Goal: Navigation & Orientation: Find specific page/section

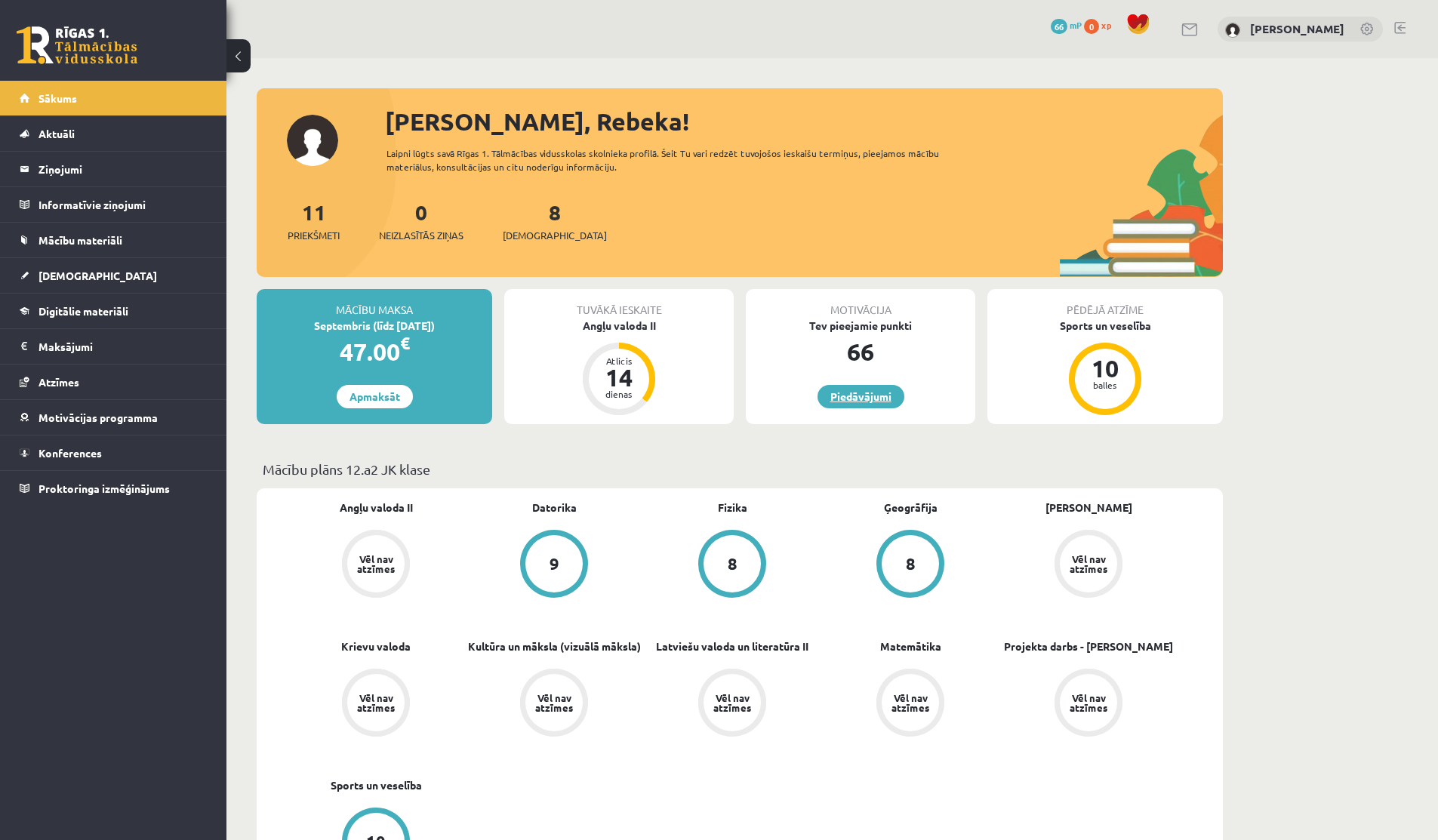
click at [797, 391] on link "Piedāvājumi" at bounding box center [861, 397] width 87 height 24
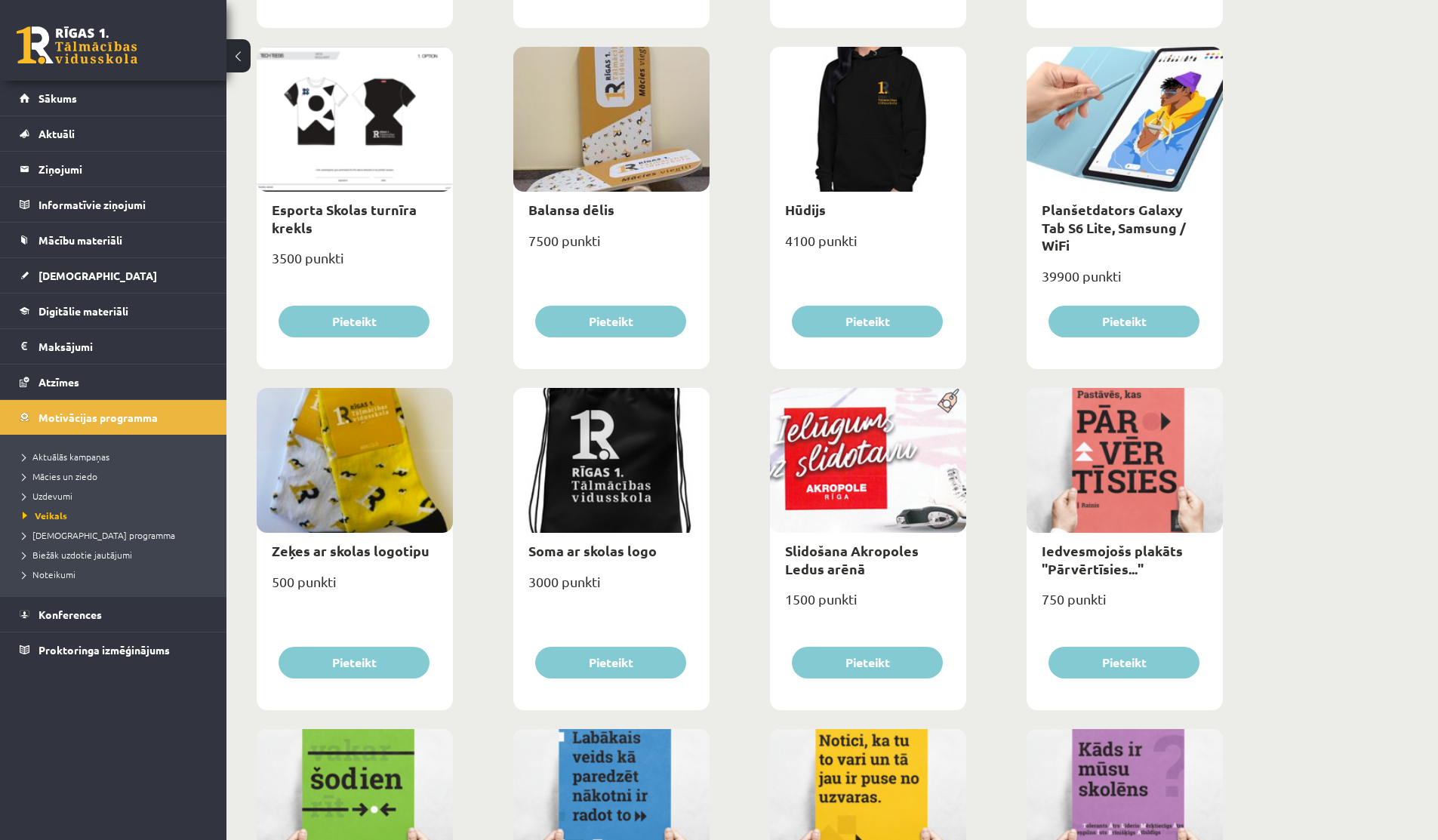
scroll to position [1479, 0]
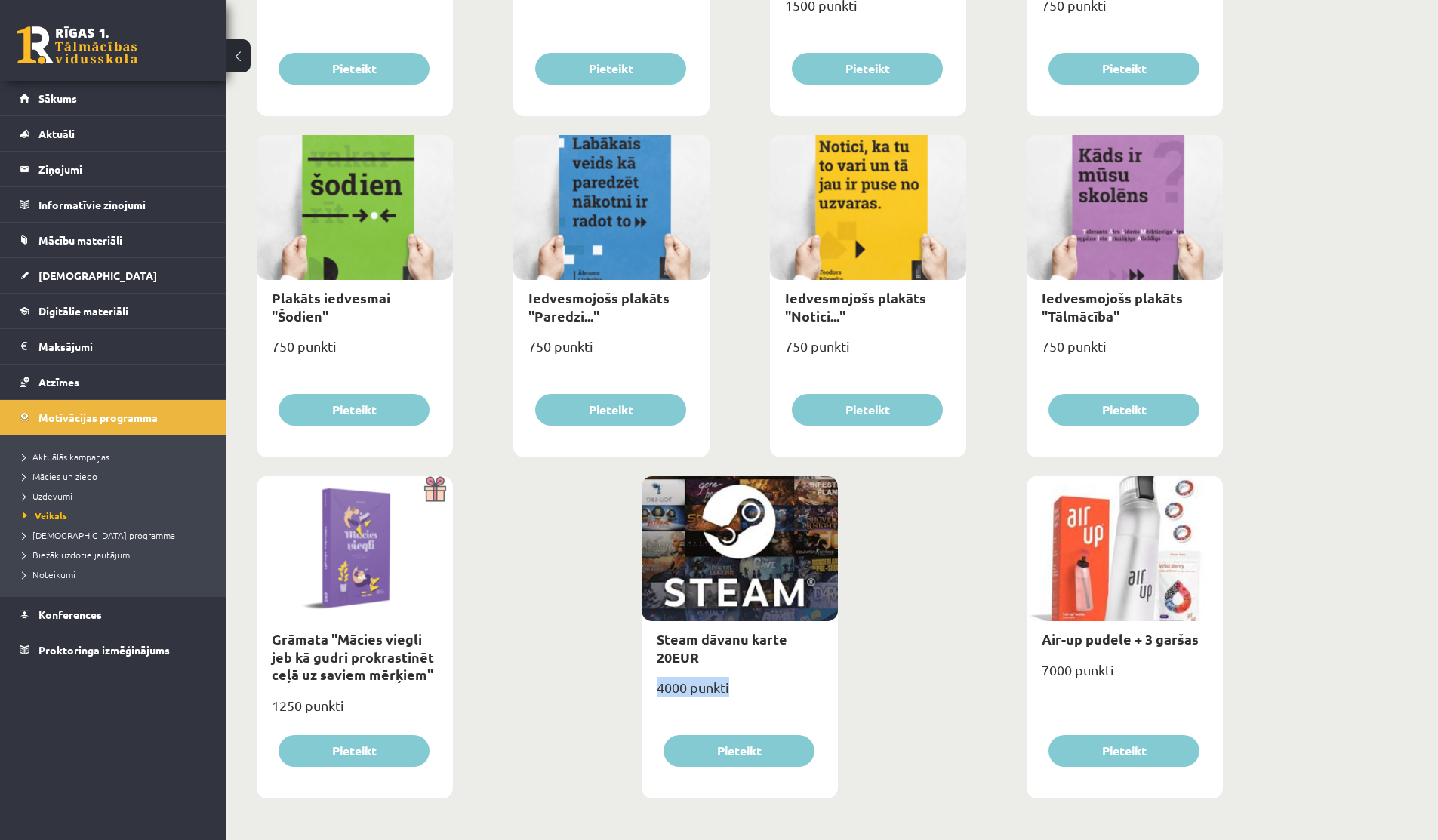
drag, startPoint x: 659, startPoint y: 683, endPoint x: 746, endPoint y: 683, distance: 87.0
click at [746, 683] on div "4000 punkti" at bounding box center [740, 694] width 196 height 38
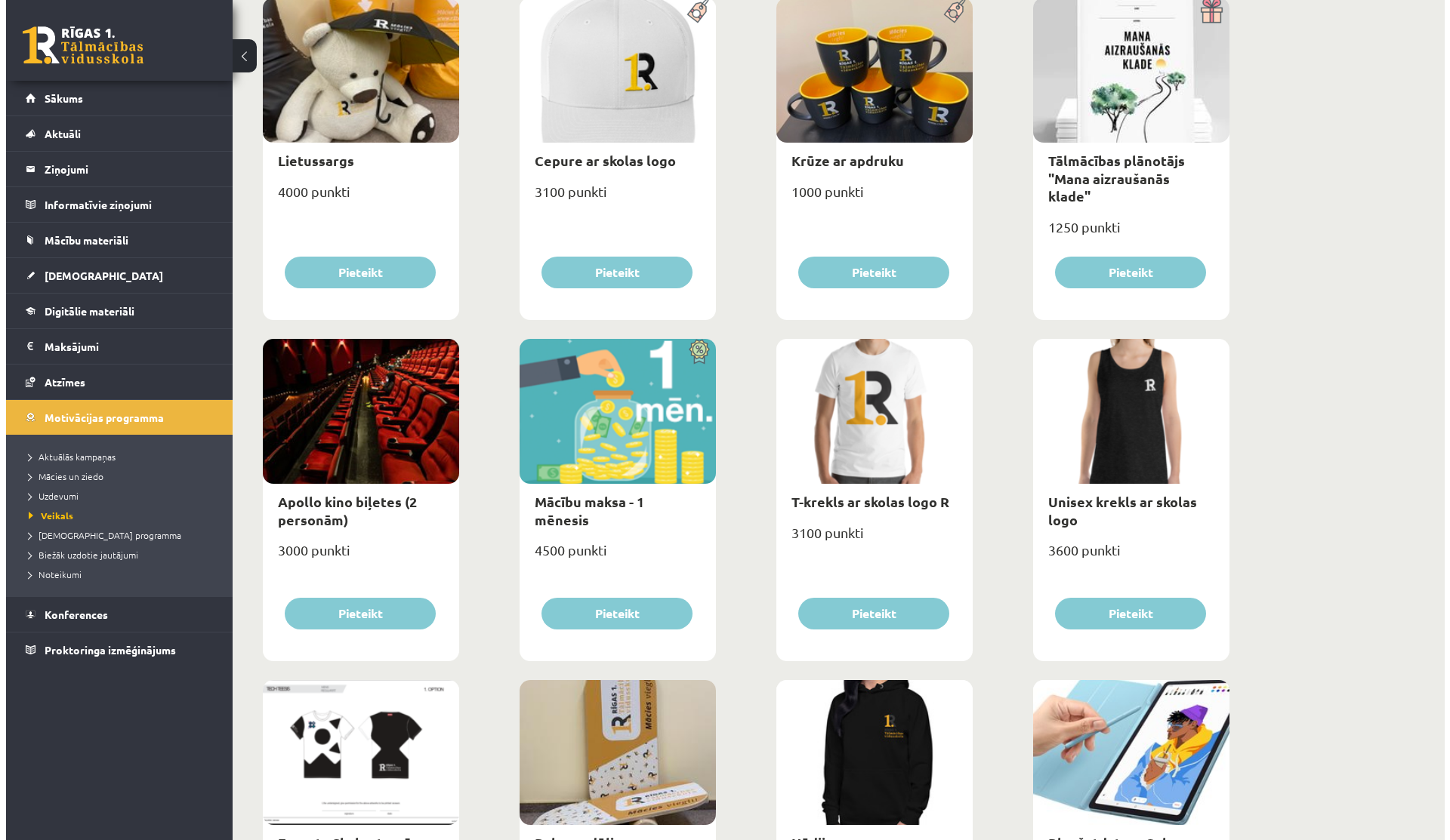
scroll to position [0, 0]
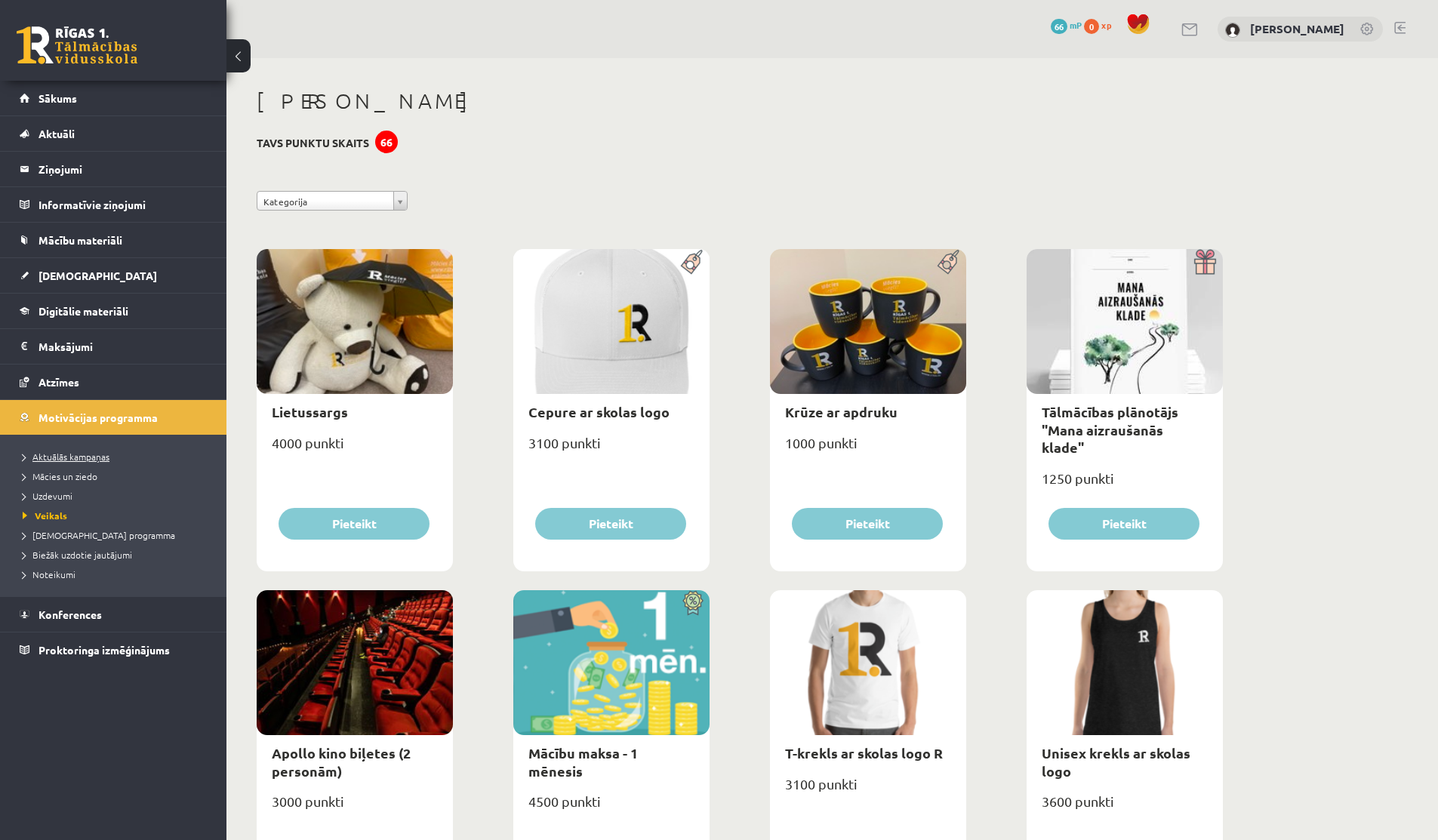
click at [94, 457] on span "Aktuālās kampaņas" at bounding box center [66, 456] width 87 height 12
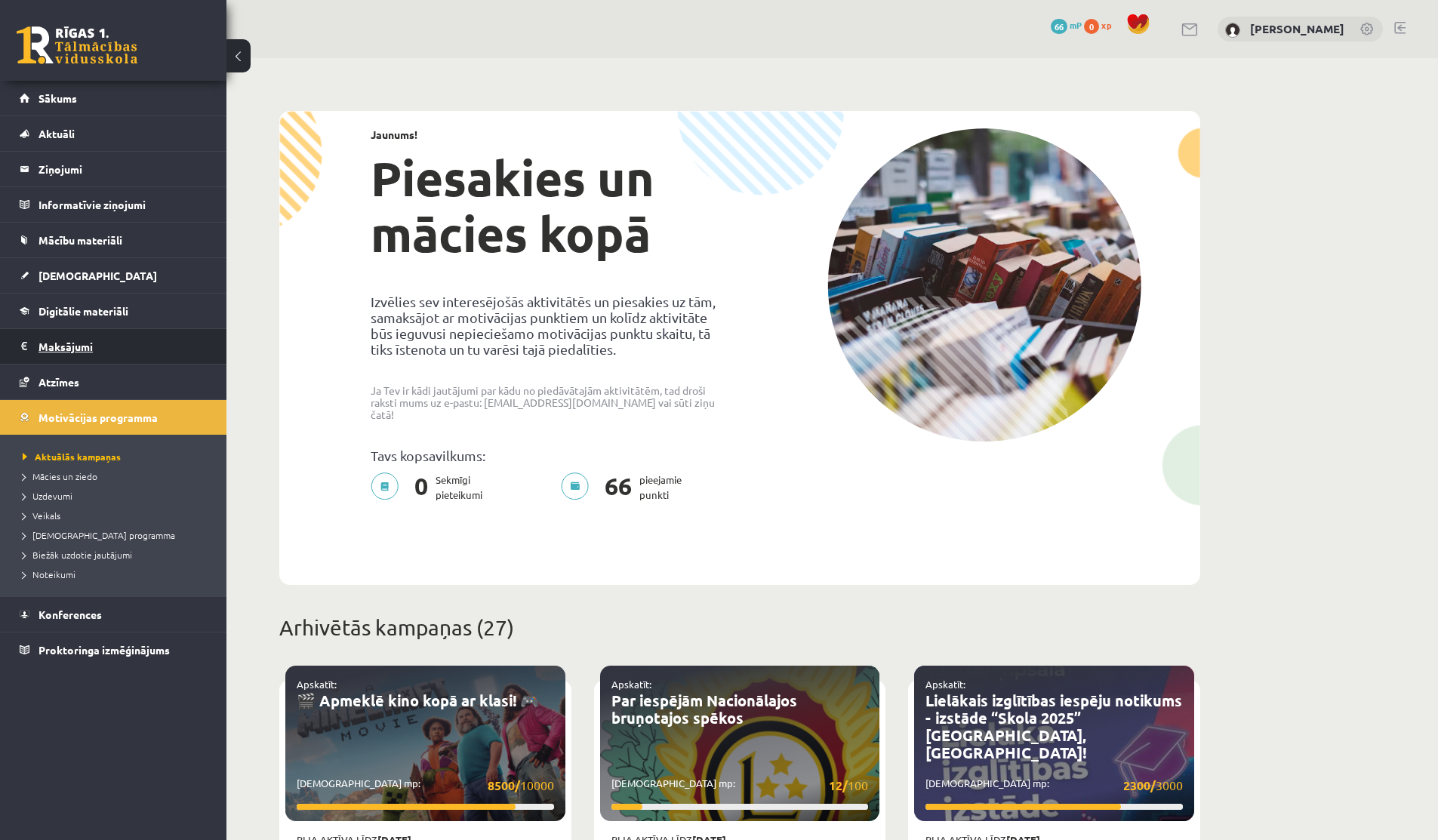
click at [73, 345] on legend "Maksājumi 0" at bounding box center [123, 346] width 169 height 35
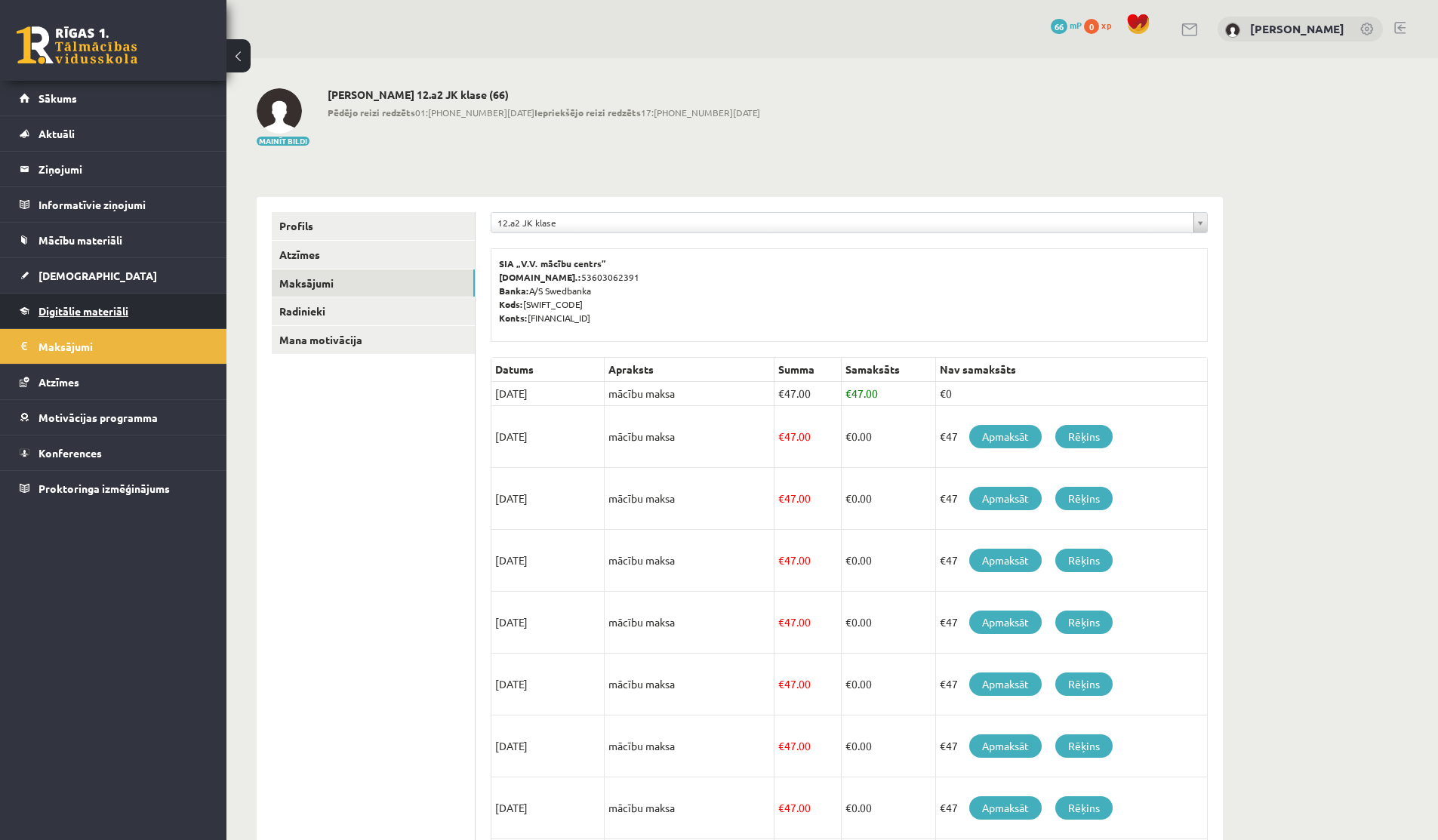
click at [95, 312] on span "Digitālie materiāli" at bounding box center [84, 311] width 90 height 13
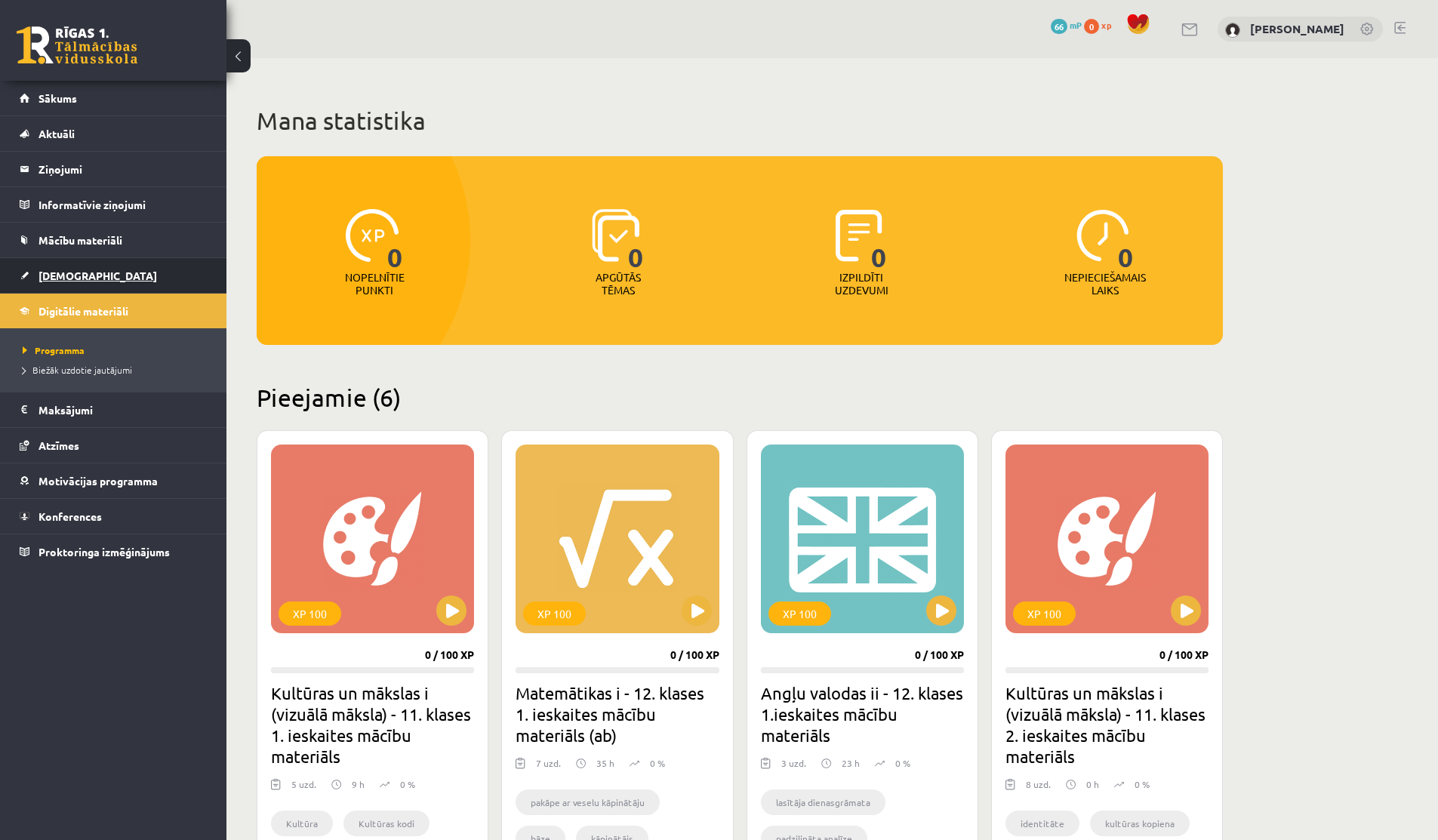
click at [35, 261] on link "[DEMOGRAPHIC_DATA]" at bounding box center [114, 275] width 188 height 35
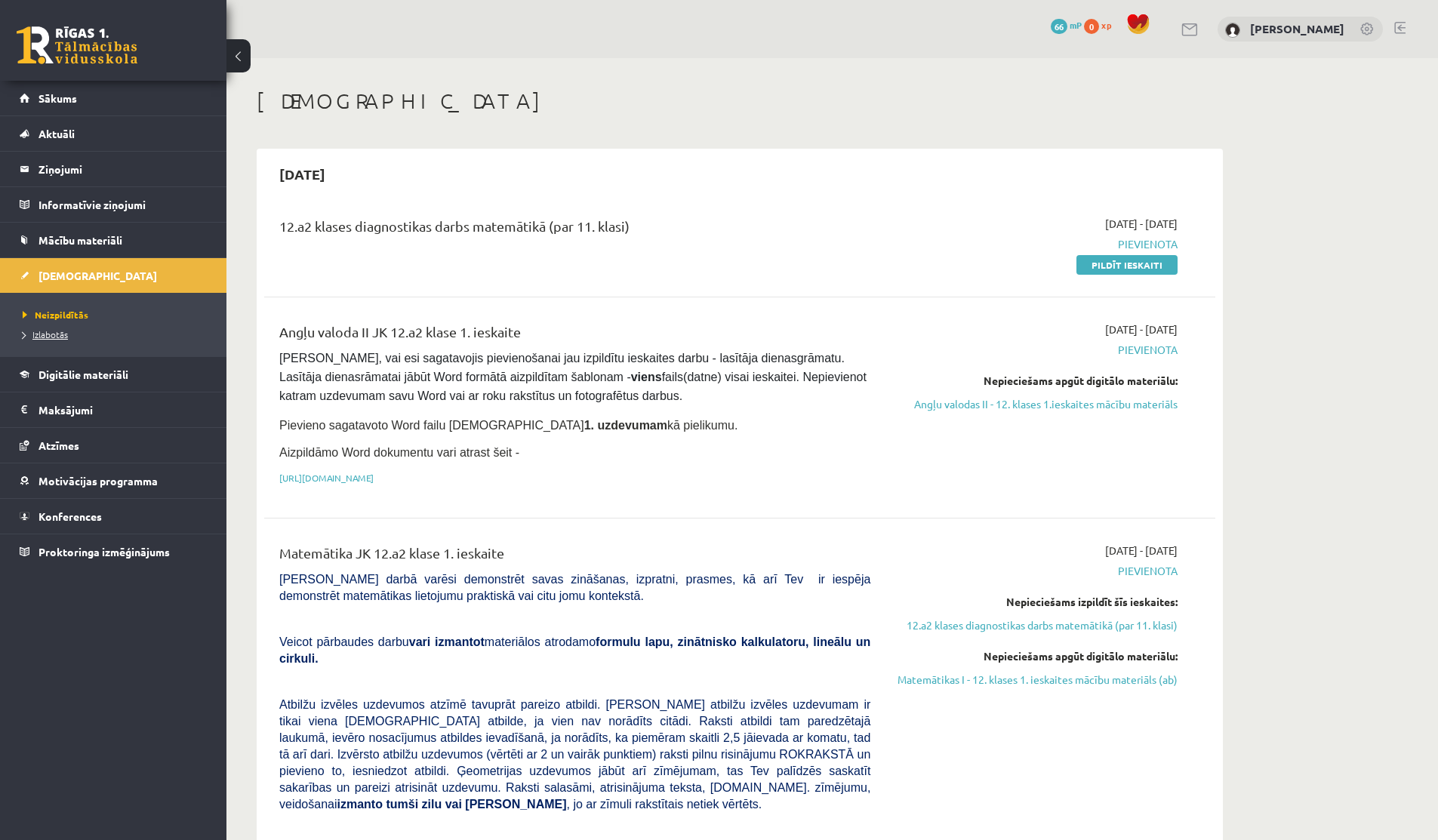
click at [63, 336] on span "Izlabotās" at bounding box center [45, 334] width 45 height 12
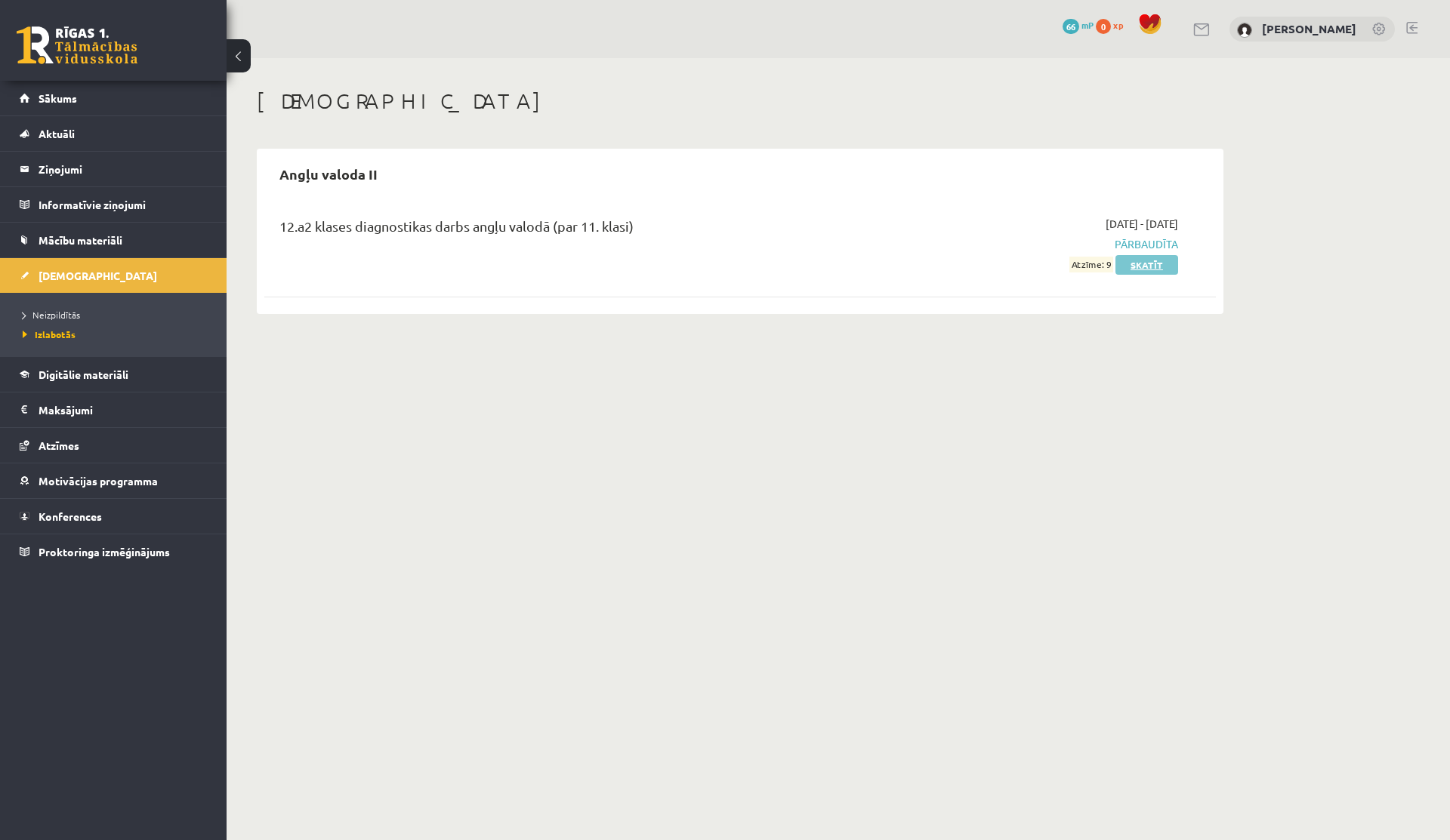
click at [1157, 267] on link "Skatīt" at bounding box center [1146, 265] width 62 height 20
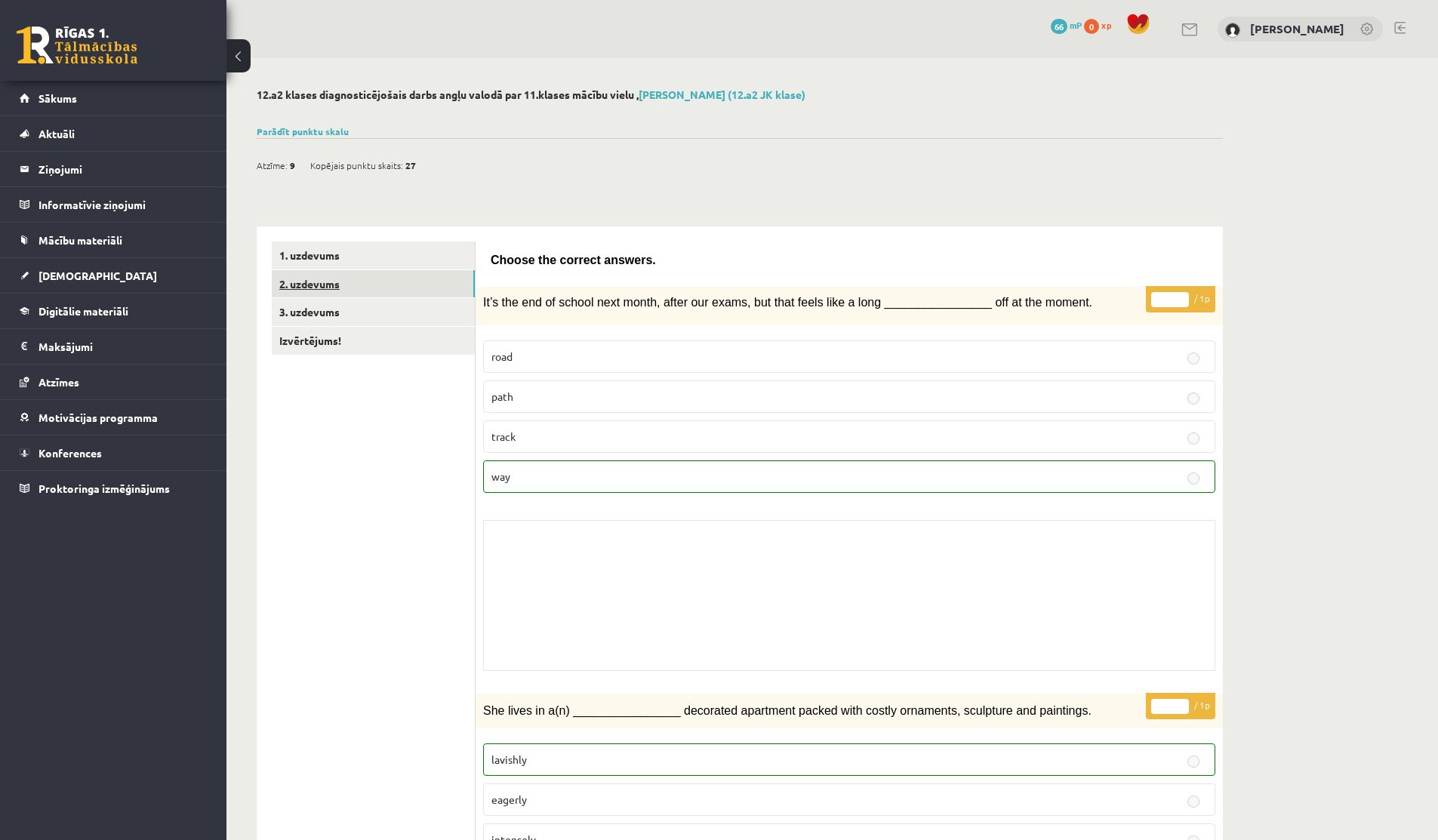
click at [387, 284] on link "2. uzdevums" at bounding box center [373, 284] width 203 height 28
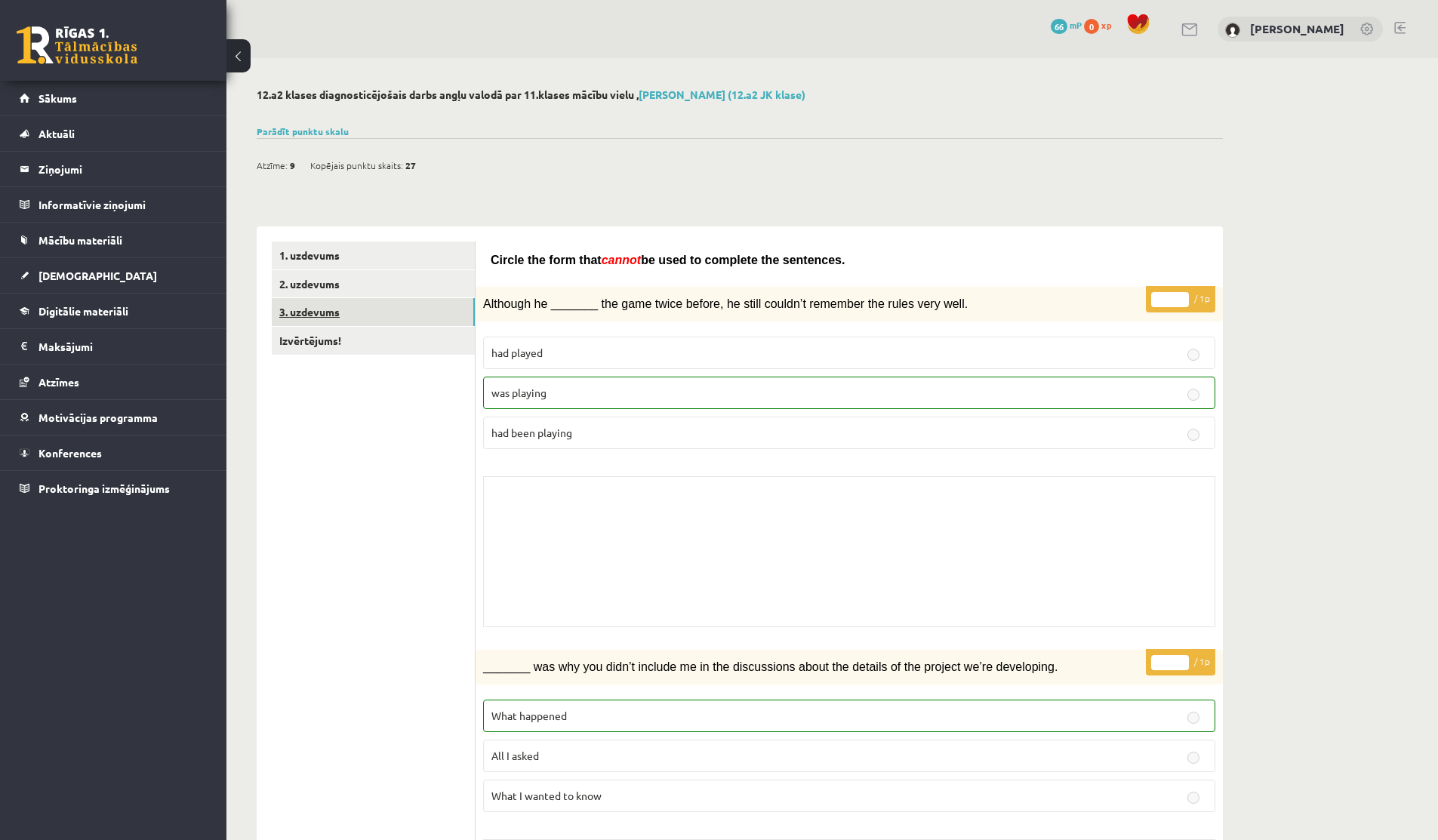
click at [312, 308] on link "3. uzdevums" at bounding box center [373, 312] width 203 height 28
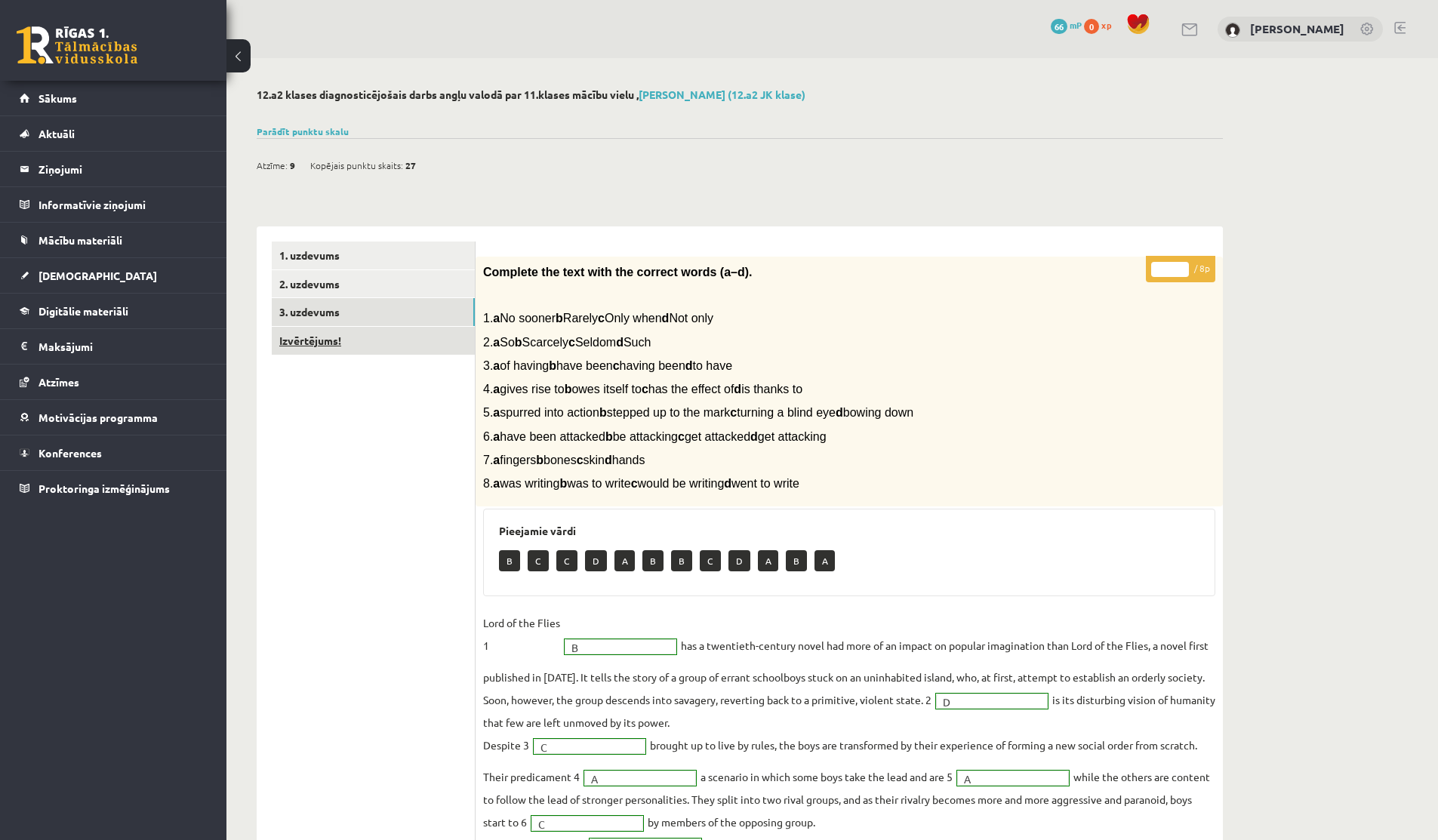
click at [335, 344] on link "Izvērtējums!" at bounding box center [373, 340] width 203 height 28
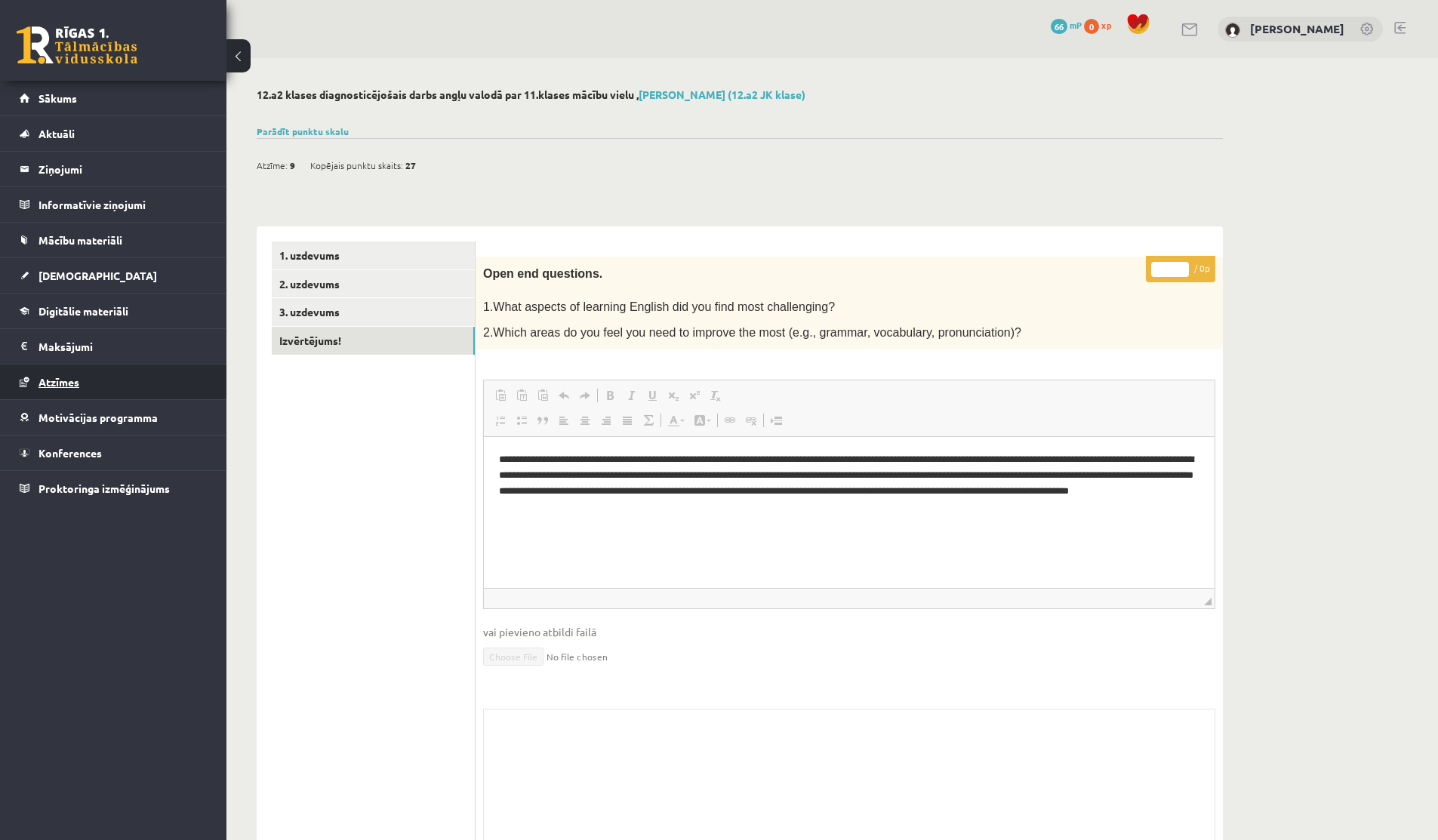
click at [58, 377] on span "Atzīmes" at bounding box center [59, 382] width 41 height 13
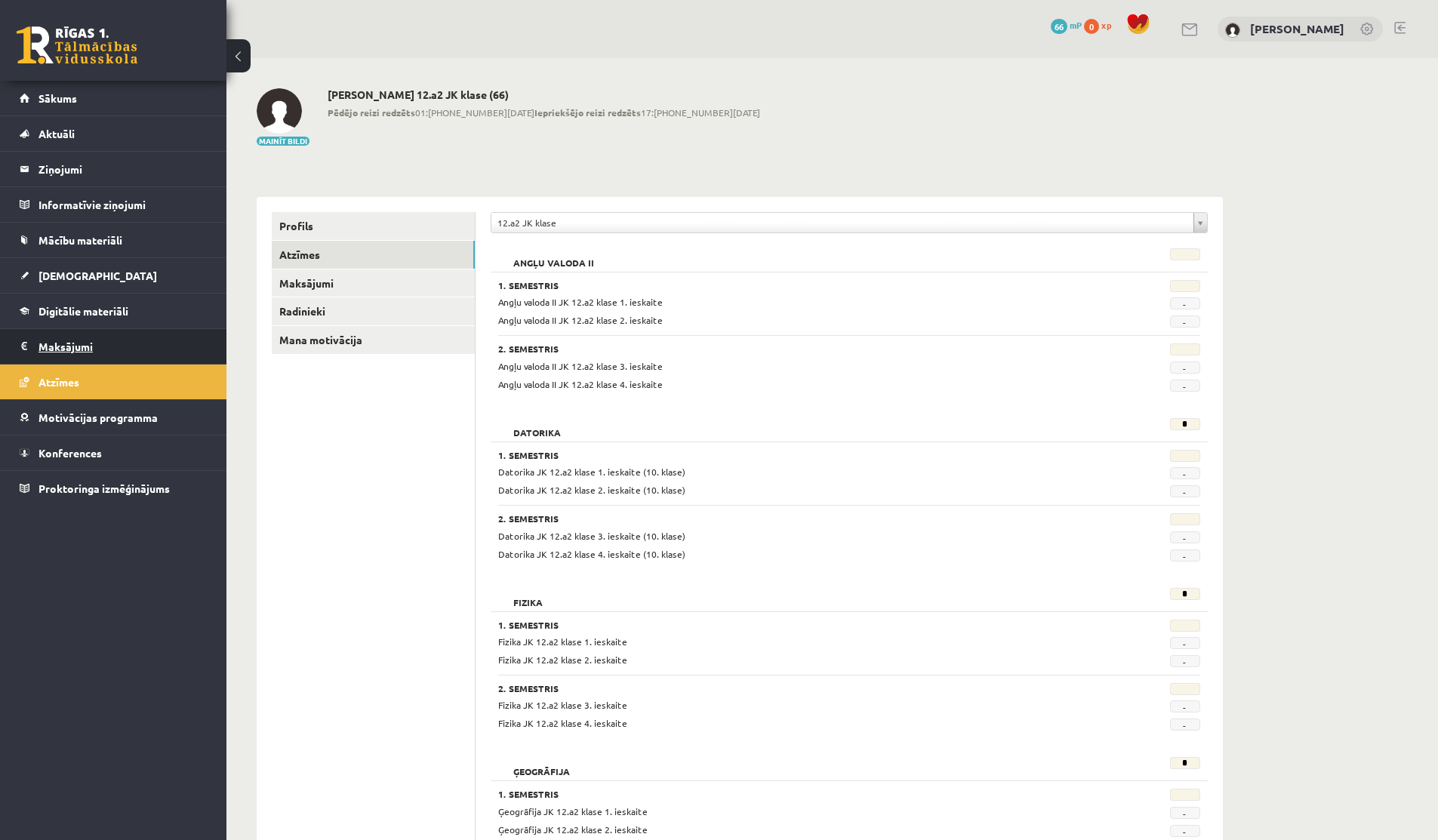
click at [39, 340] on legend "Maksājumi 0" at bounding box center [123, 346] width 169 height 35
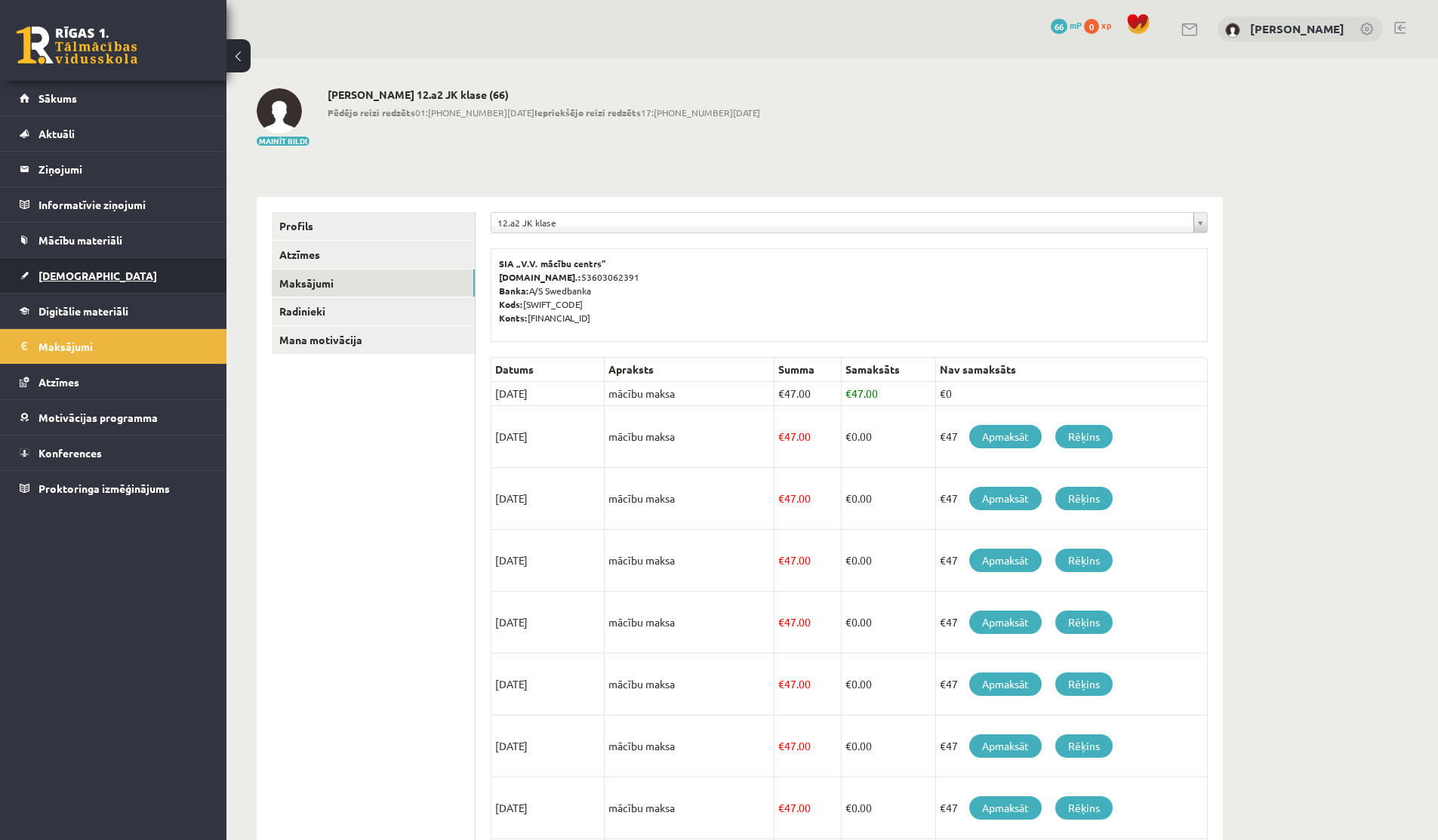
click at [73, 275] on span "[DEMOGRAPHIC_DATA]" at bounding box center [98, 275] width 118 height 13
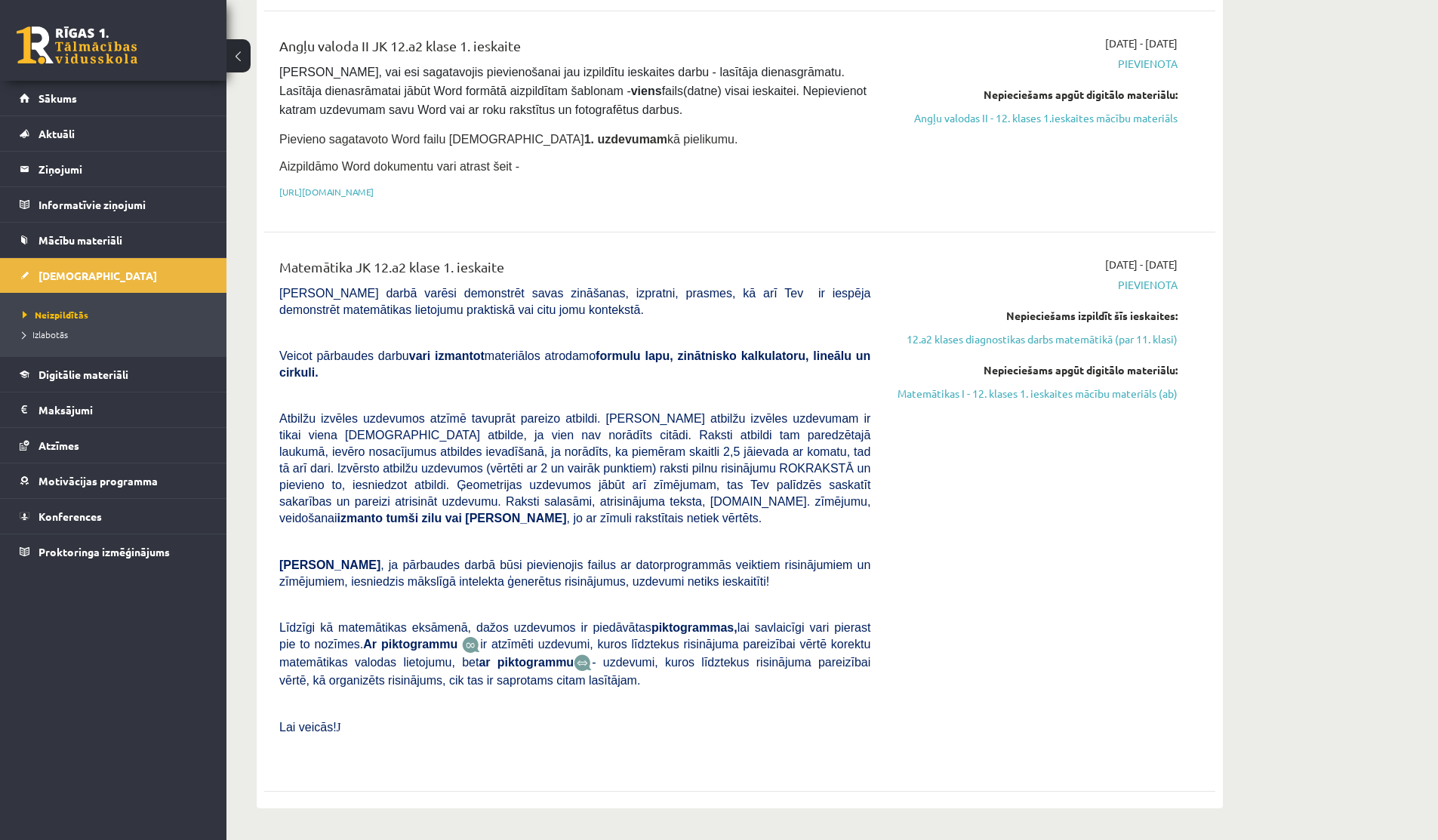
scroll to position [488, 0]
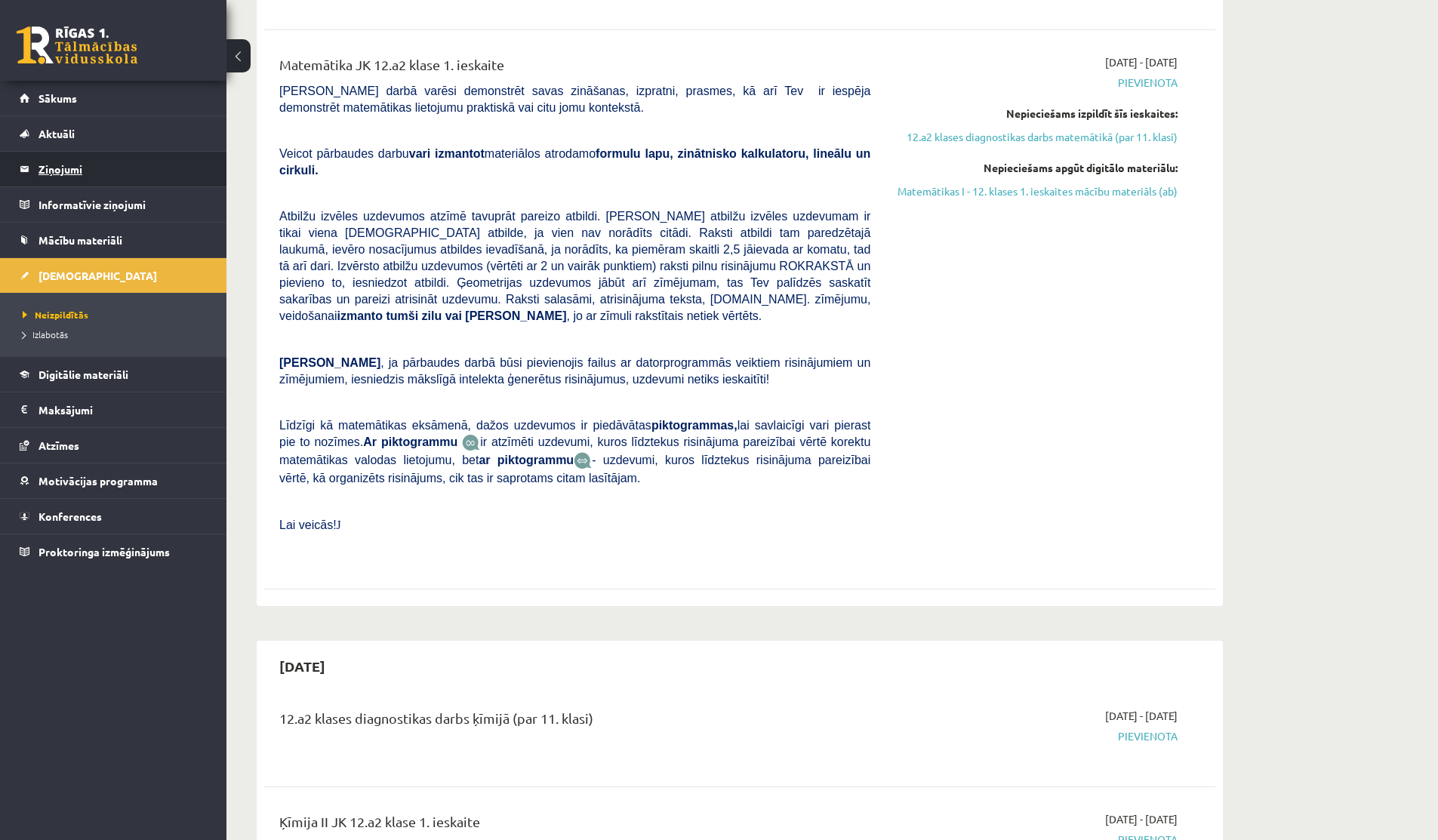
click at [83, 174] on legend "Ziņojumi 0" at bounding box center [123, 169] width 169 height 35
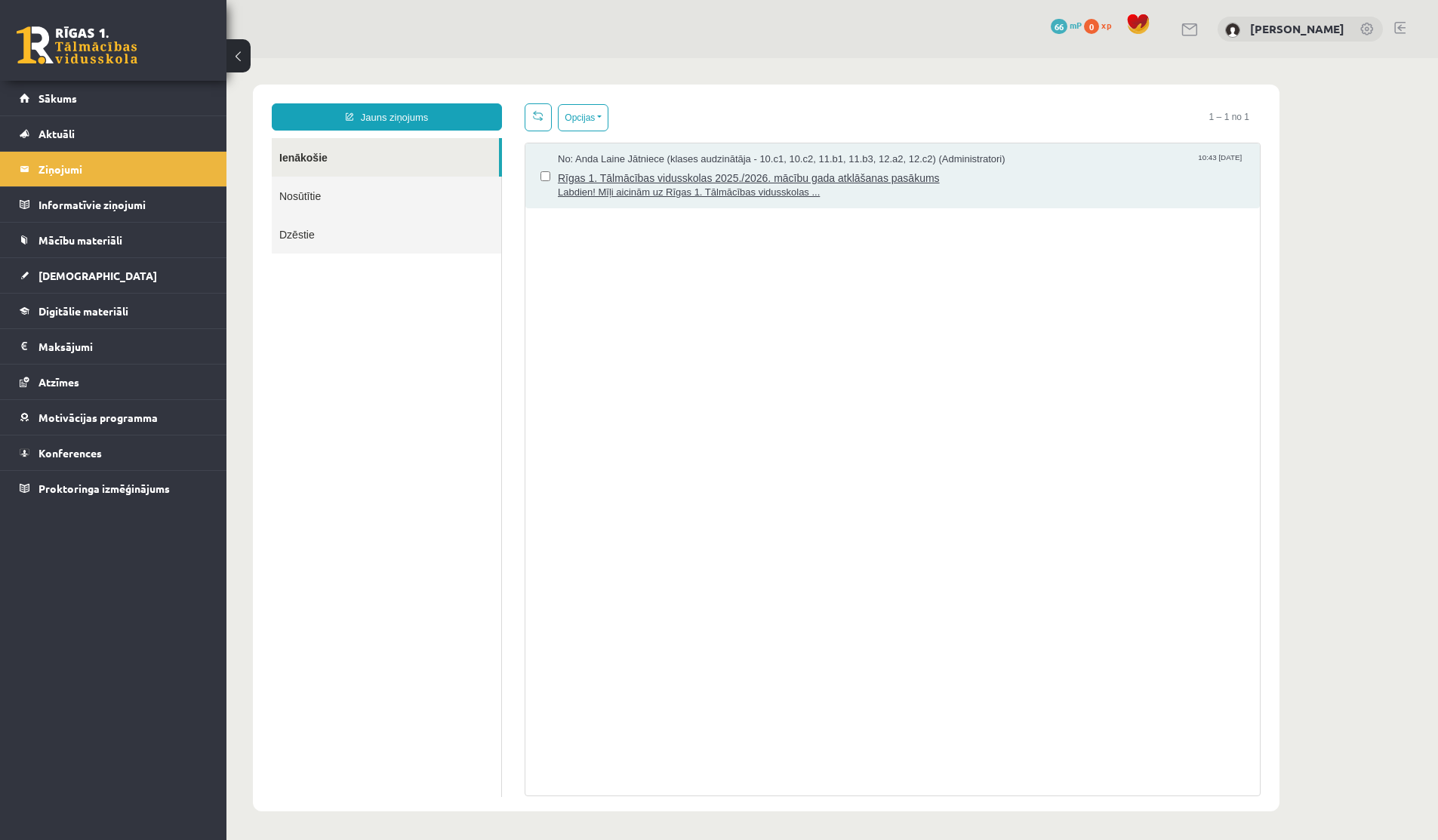
click at [768, 179] on span "Rīgas 1. Tālmācības vidusskolas 2025./2026. mācību gada atklāšanas pasākums" at bounding box center [901, 177] width 687 height 19
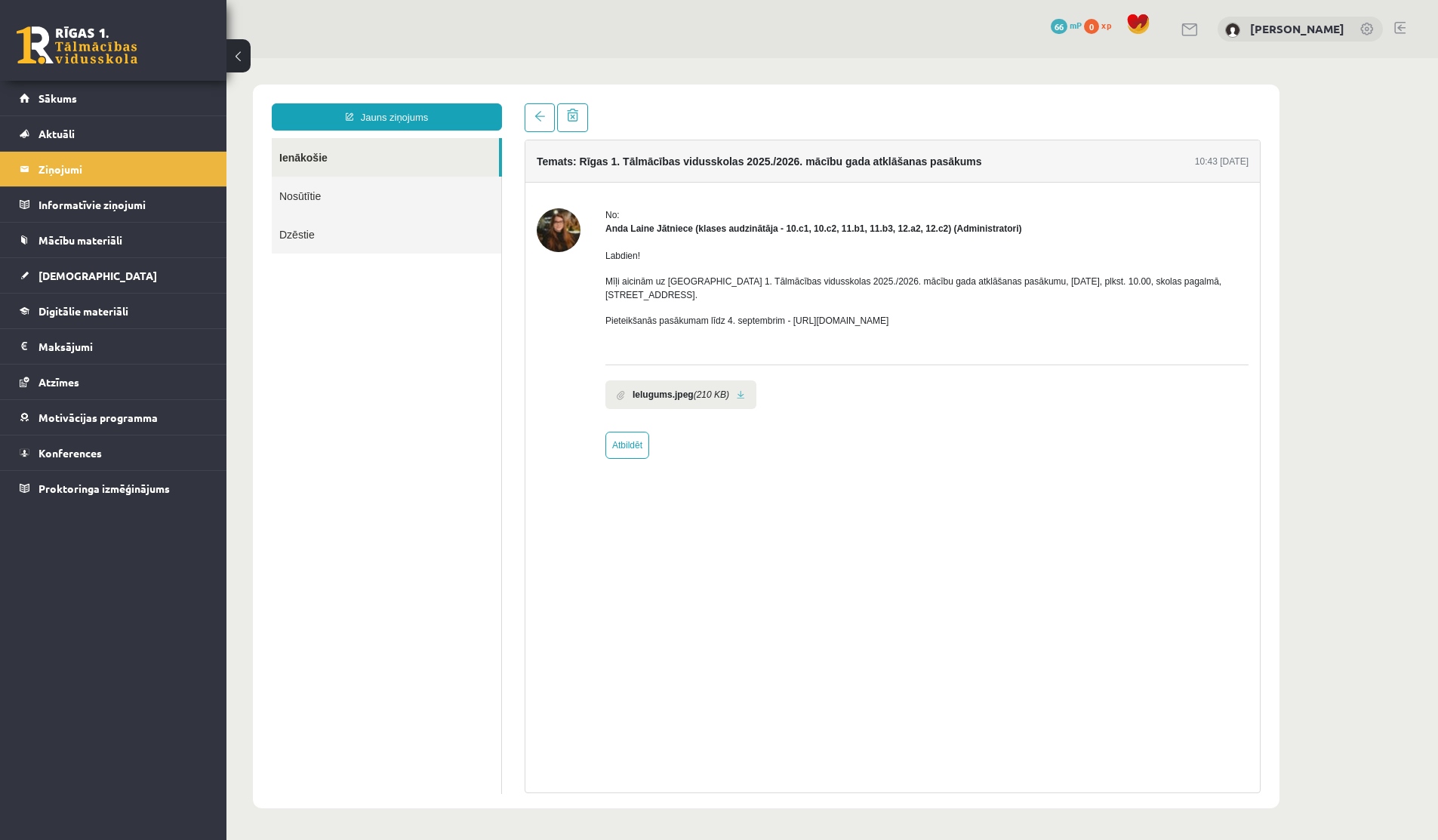
click at [356, 181] on link "Nosūtītie" at bounding box center [387, 196] width 230 height 39
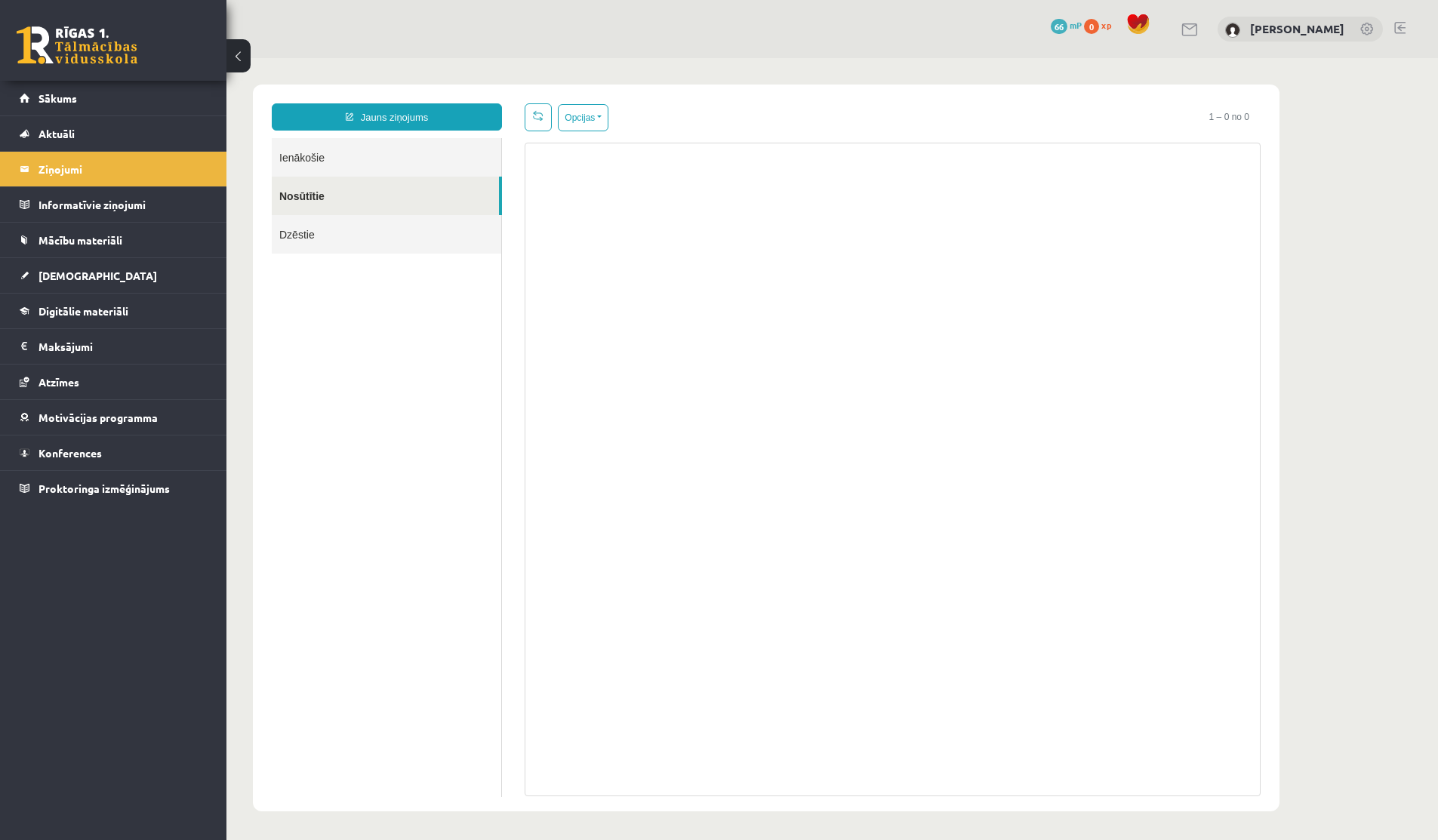
click at [317, 232] on link "Dzēstie" at bounding box center [387, 234] width 230 height 39
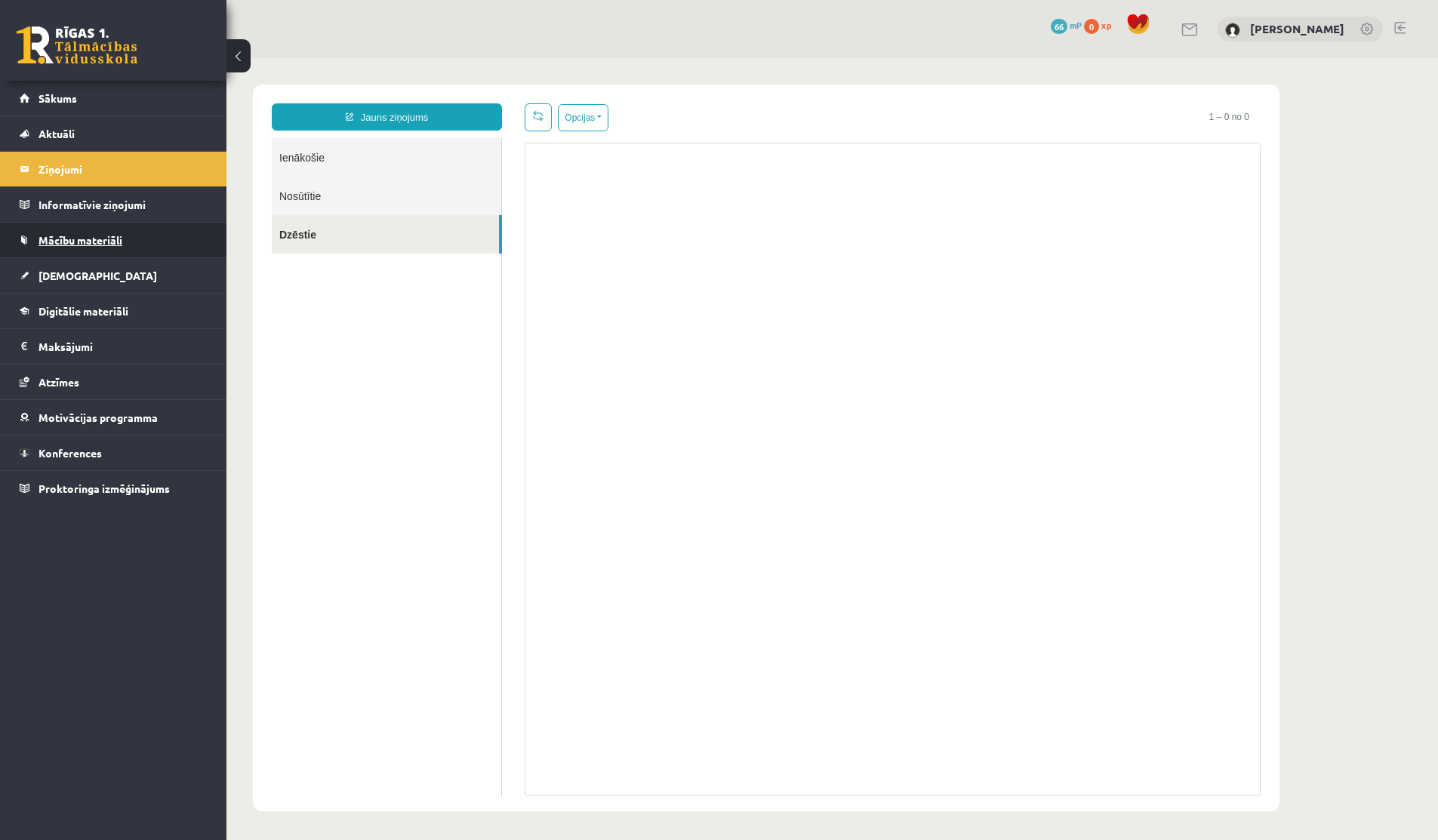
click at [67, 222] on link "Mācību materiāli" at bounding box center [114, 240] width 188 height 35
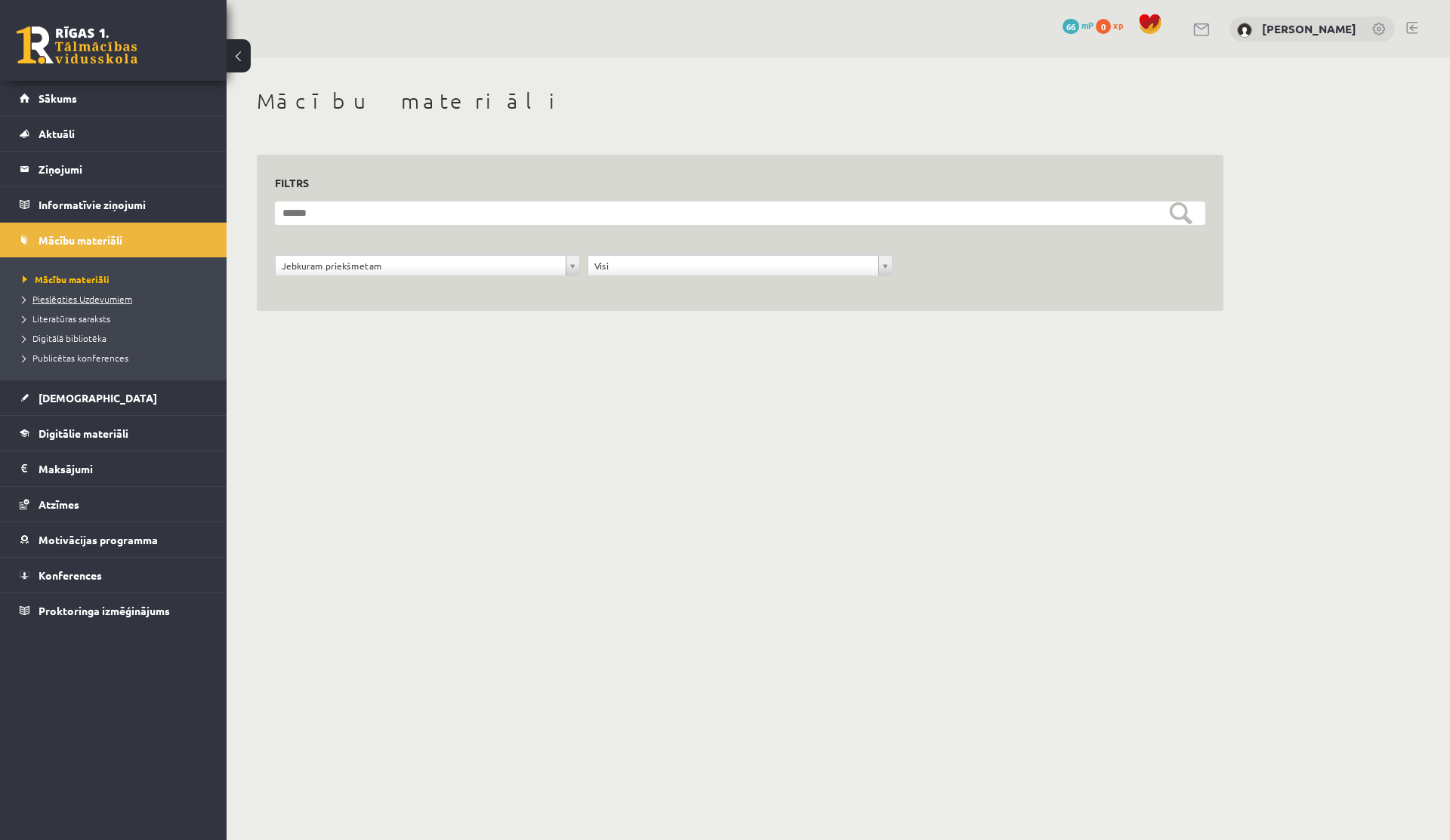
click at [90, 302] on span "Pieslēgties Uzdevumiem" at bounding box center [77, 298] width 110 height 12
click at [65, 321] on span "Literatūras saraksts" at bounding box center [66, 318] width 88 height 12
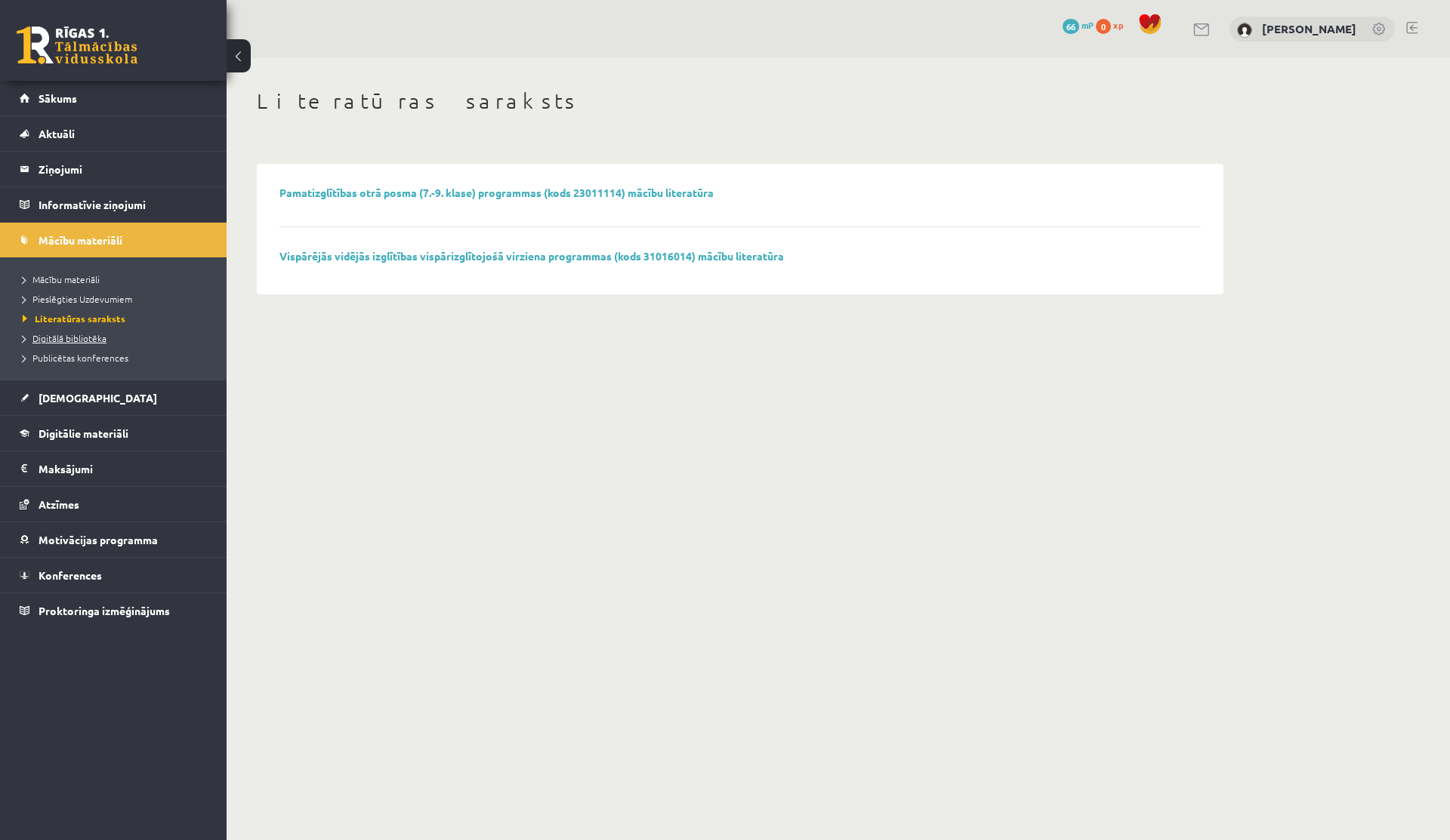
click at [64, 342] on span "Digitālā bibliotēka" at bounding box center [65, 338] width 84 height 12
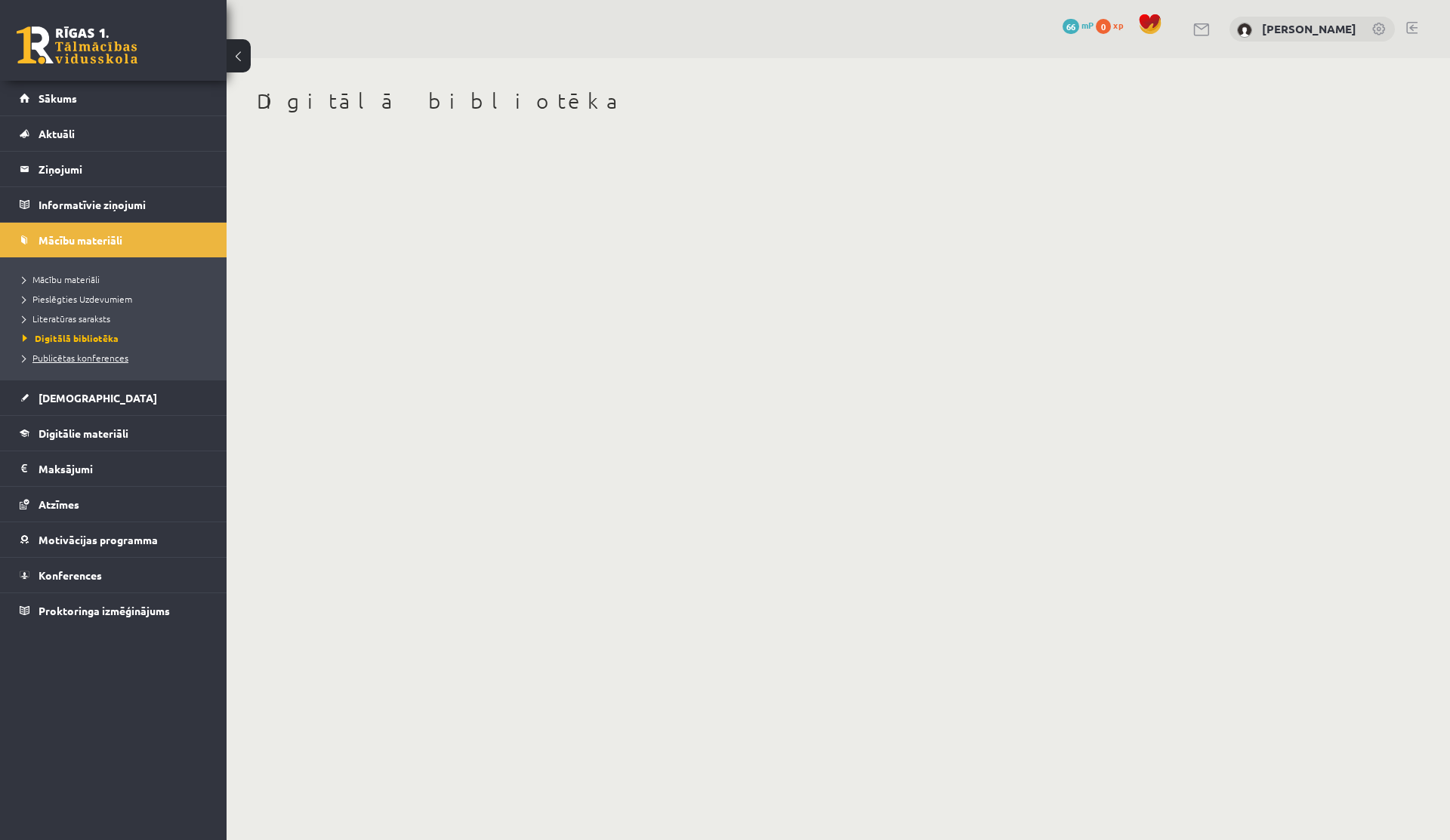
click at [64, 357] on span "Publicētas konferences" at bounding box center [76, 357] width 106 height 12
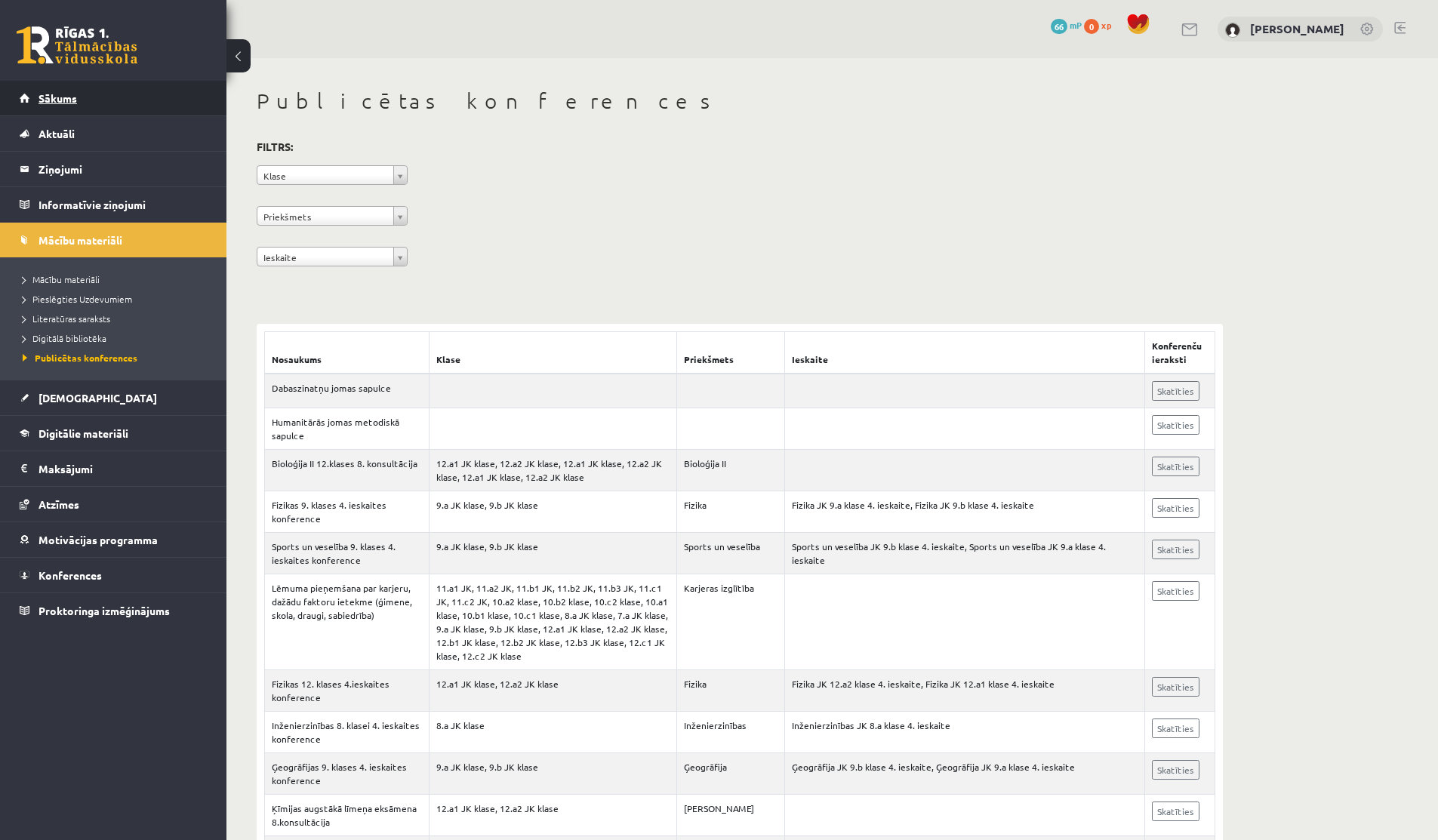
click at [65, 102] on span "Sākums" at bounding box center [58, 98] width 39 height 13
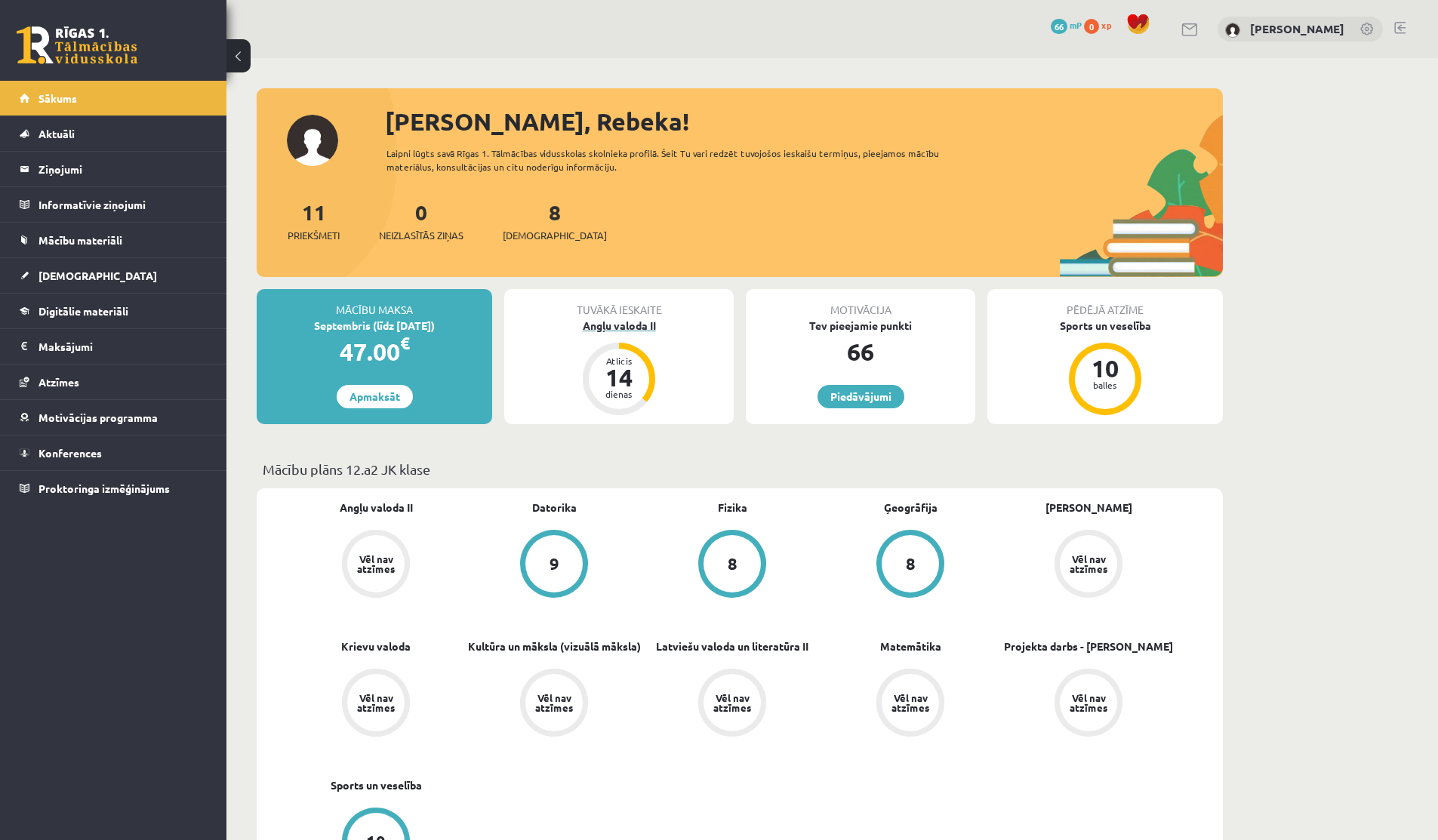
click at [626, 390] on div "dienas" at bounding box center [618, 394] width 45 height 9
